Goal: Check status: Check status

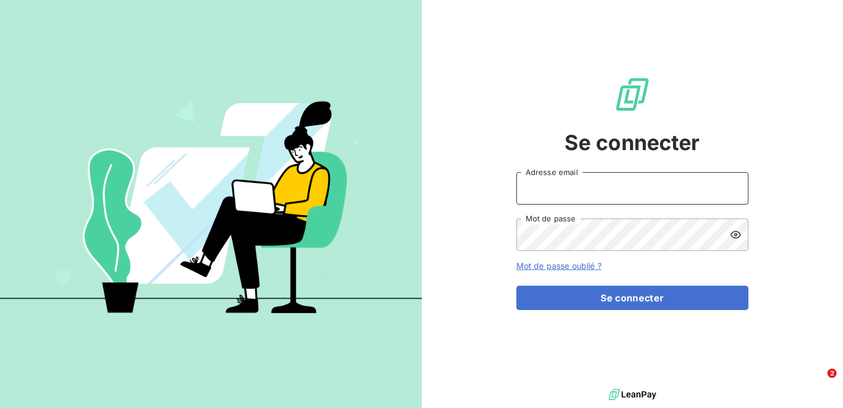
click at [552, 193] on input "Adresse email" at bounding box center [632, 188] width 232 height 32
click at [531, 195] on input "Adresse email" at bounding box center [632, 188] width 232 height 32
type input "[EMAIL_ADDRESS][DOMAIN_NAME]"
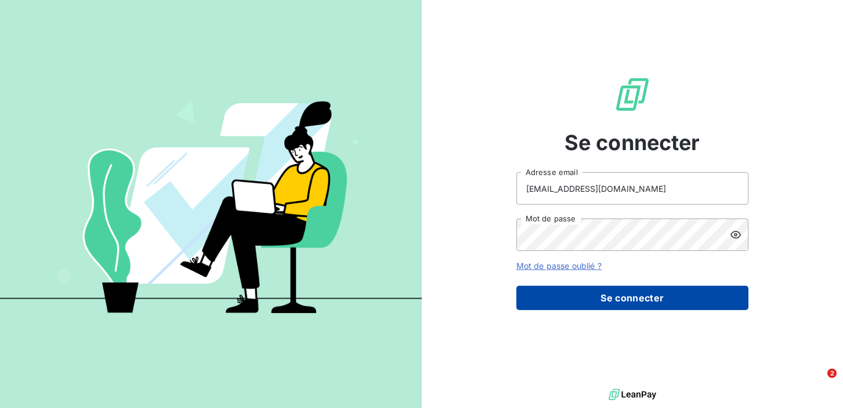
click at [568, 300] on button "Se connecter" at bounding box center [632, 298] width 232 height 24
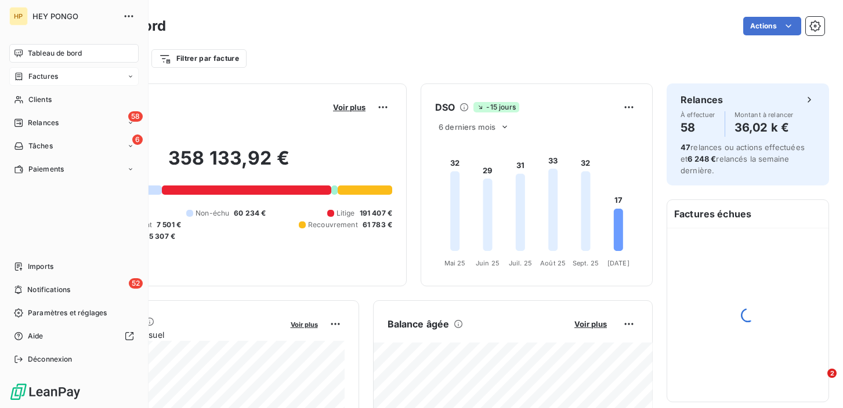
click at [29, 79] on span "Factures" at bounding box center [43, 76] width 30 height 10
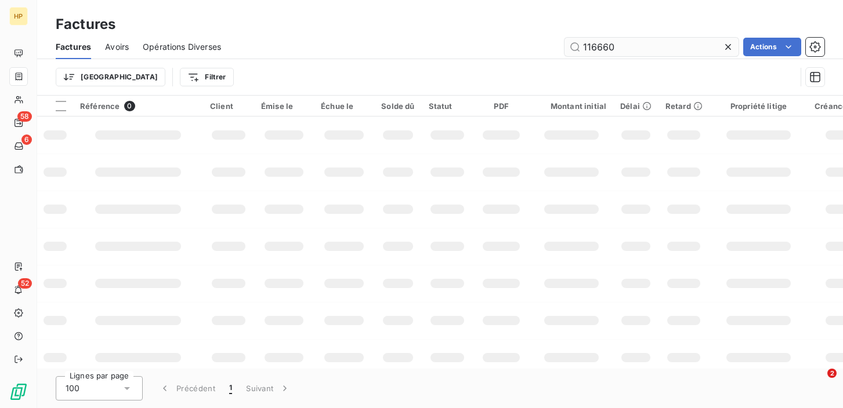
drag, startPoint x: 617, startPoint y: 48, endPoint x: 578, endPoint y: 46, distance: 38.9
click at [577, 46] on input "116660" at bounding box center [651, 47] width 174 height 19
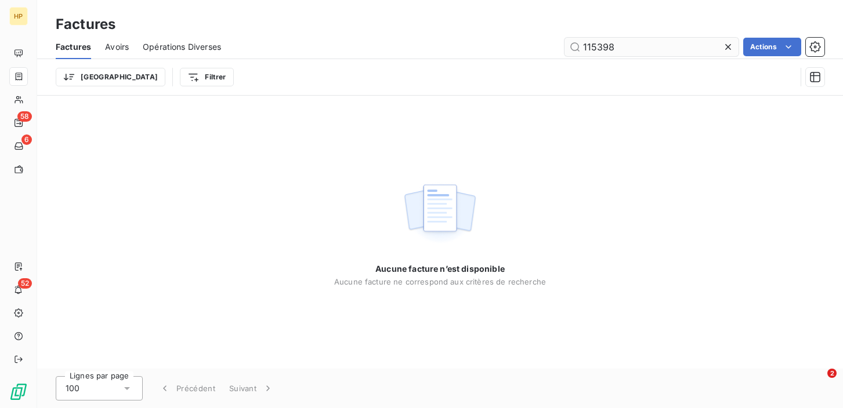
click at [625, 46] on input "115398" at bounding box center [651, 47] width 174 height 19
type input "115398"
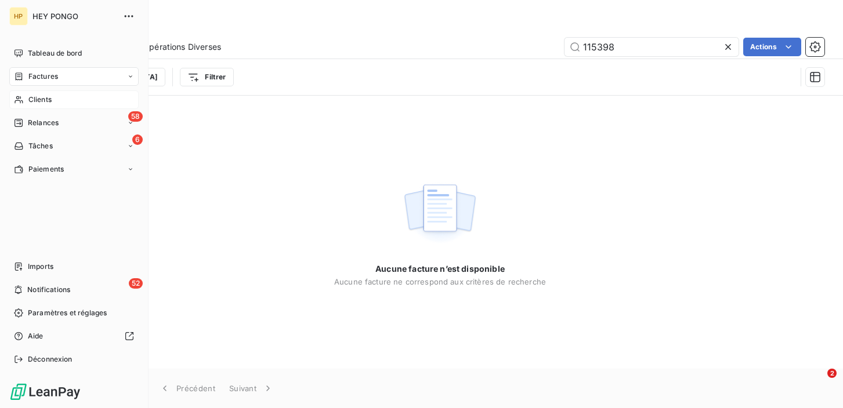
click at [16, 96] on icon at bounding box center [19, 99] width 10 height 9
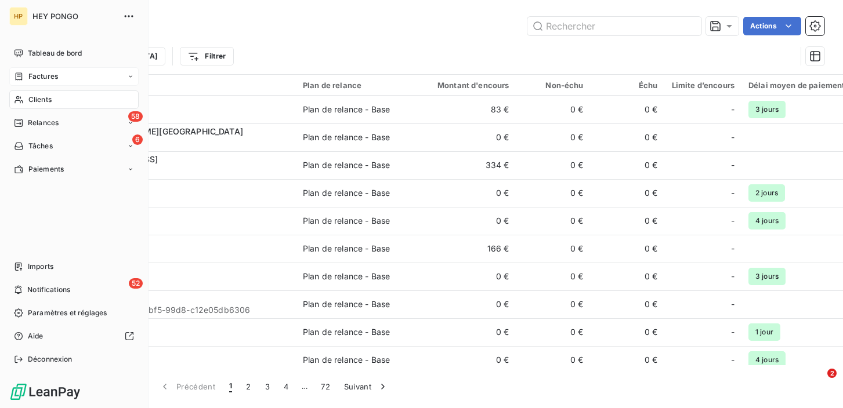
click at [24, 81] on div "Factures" at bounding box center [36, 76] width 44 height 10
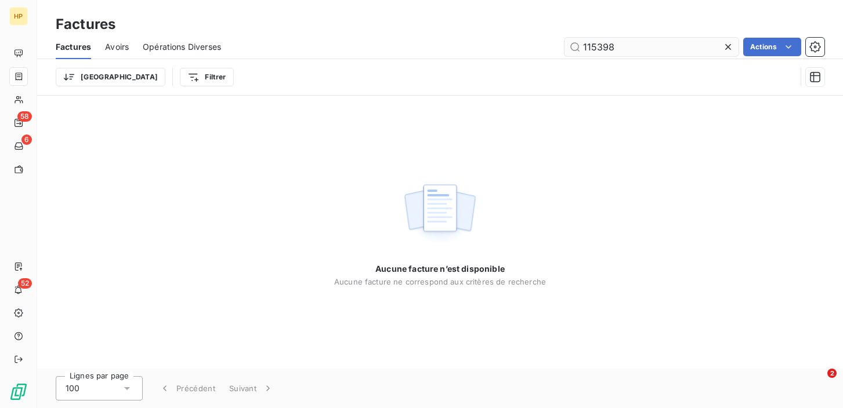
drag, startPoint x: 622, startPoint y: 49, endPoint x: 580, endPoint y: 43, distance: 42.2
click at [580, 43] on input "115398" at bounding box center [651, 47] width 174 height 19
click at [586, 46] on input "115398" at bounding box center [651, 47] width 174 height 19
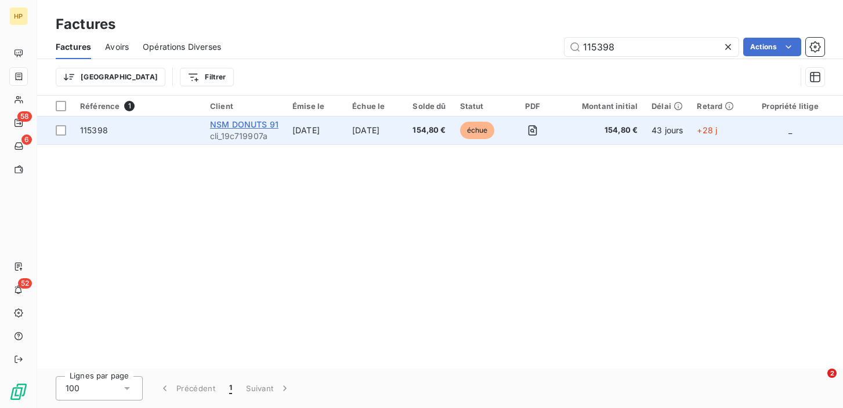
type input "115398"
click at [240, 125] on span "NSM DONUTS 91" at bounding box center [244, 124] width 68 height 10
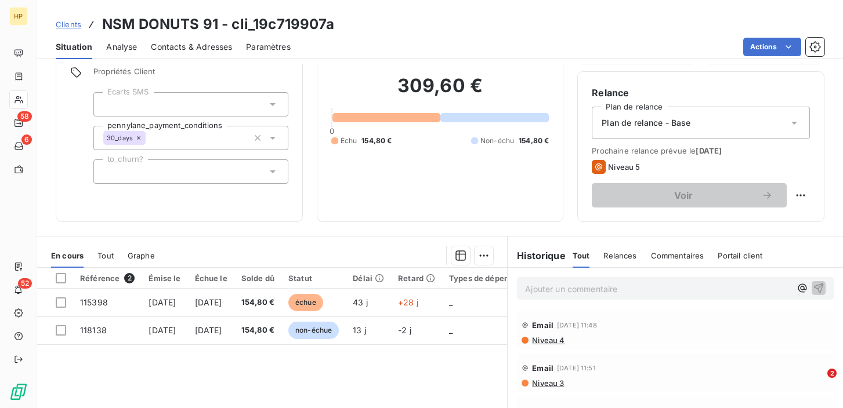
scroll to position [85, 0]
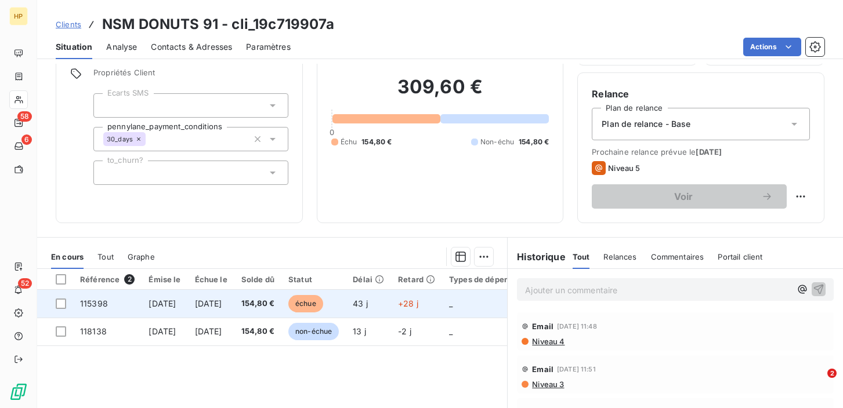
click at [219, 307] on span "[DATE]" at bounding box center [208, 304] width 27 height 10
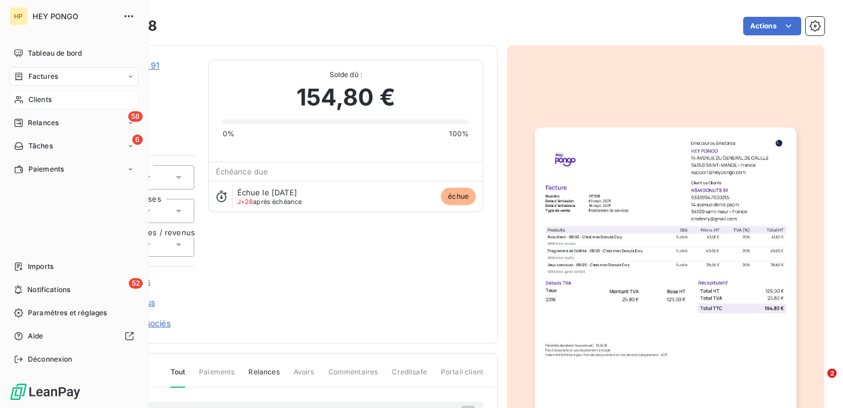
click at [41, 102] on span "Clients" at bounding box center [39, 100] width 23 height 10
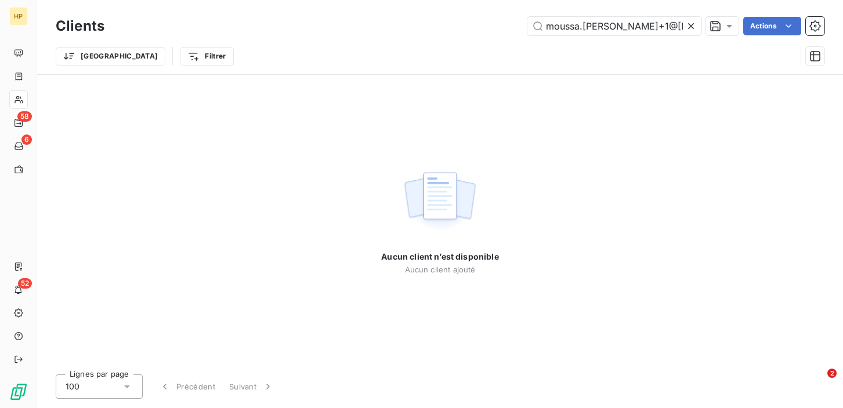
type input "moussa.[PERSON_NAME]+1@[DOMAIN_NAME]"
